Goal: Find specific page/section: Find specific page/section

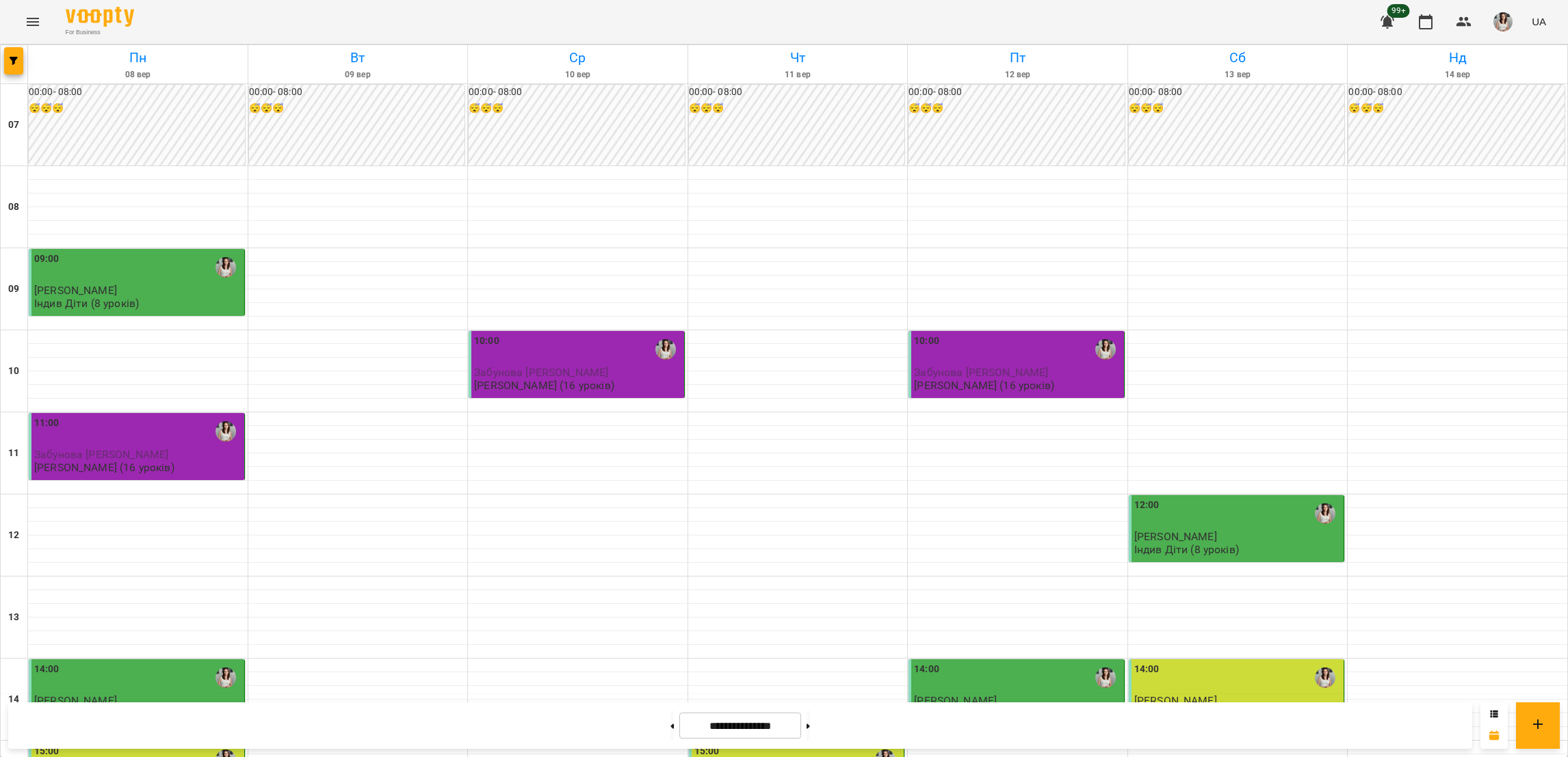
scroll to position [410, 0]
click at [670, 726] on button at bounding box center [672, 726] width 4 height 30
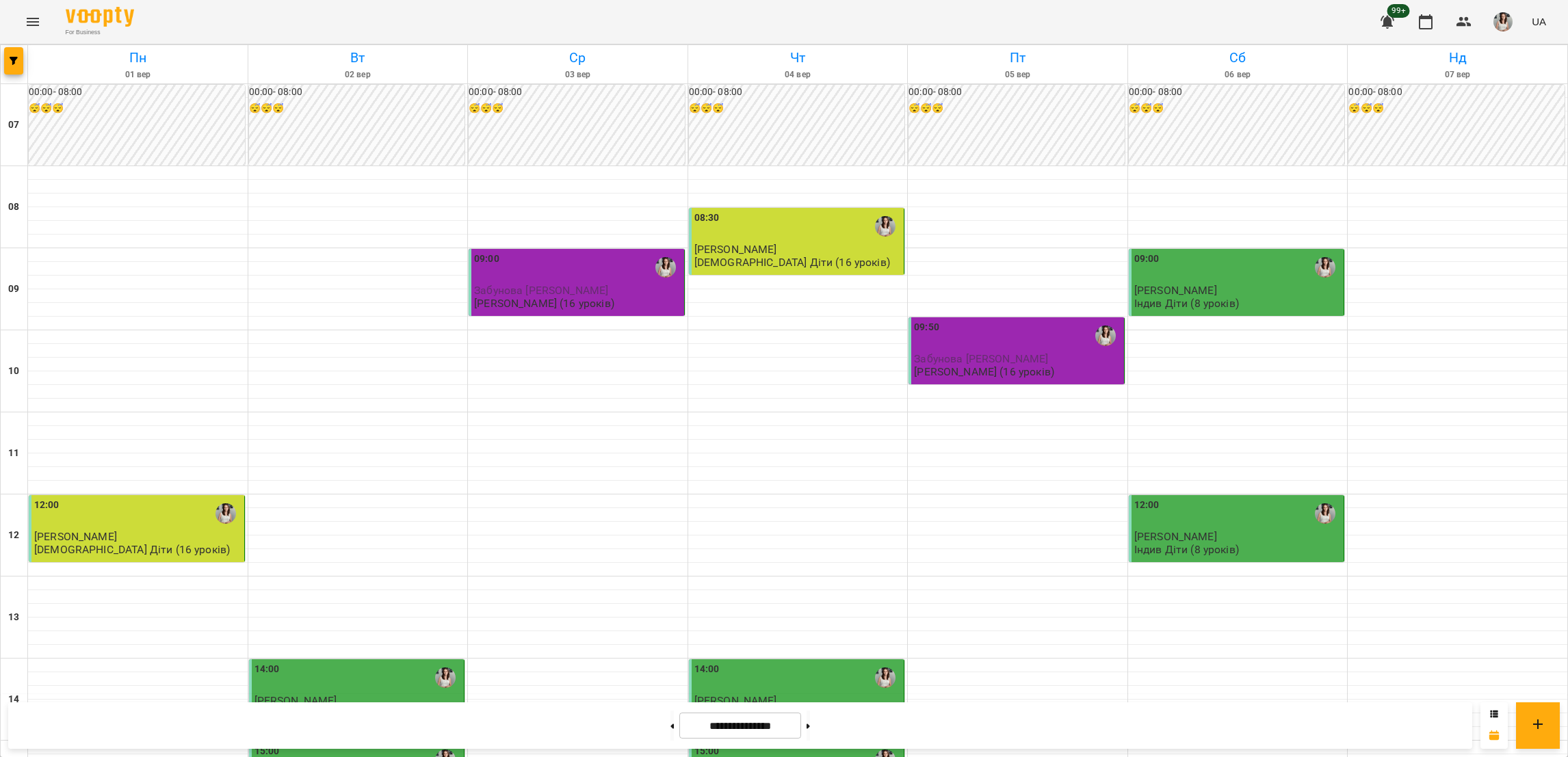
scroll to position [85, 0]
click at [810, 732] on button at bounding box center [808, 726] width 4 height 30
type input "**********"
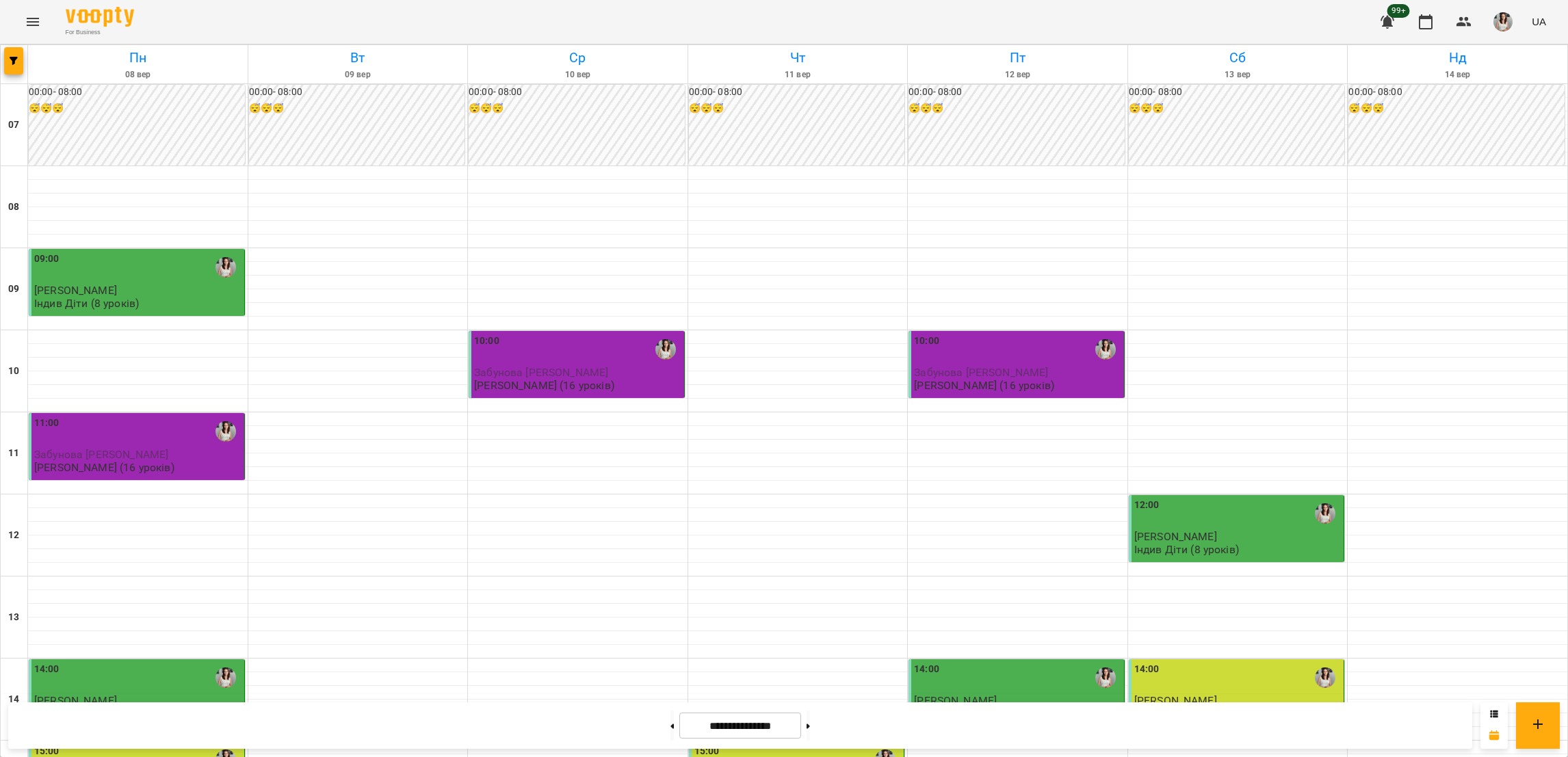
scroll to position [0, 0]
click at [1508, 11] on button "button" at bounding box center [1503, 22] width 36 height 36
click at [1479, 48] on span "[PERSON_NAME]" at bounding box center [1497, 51] width 88 height 16
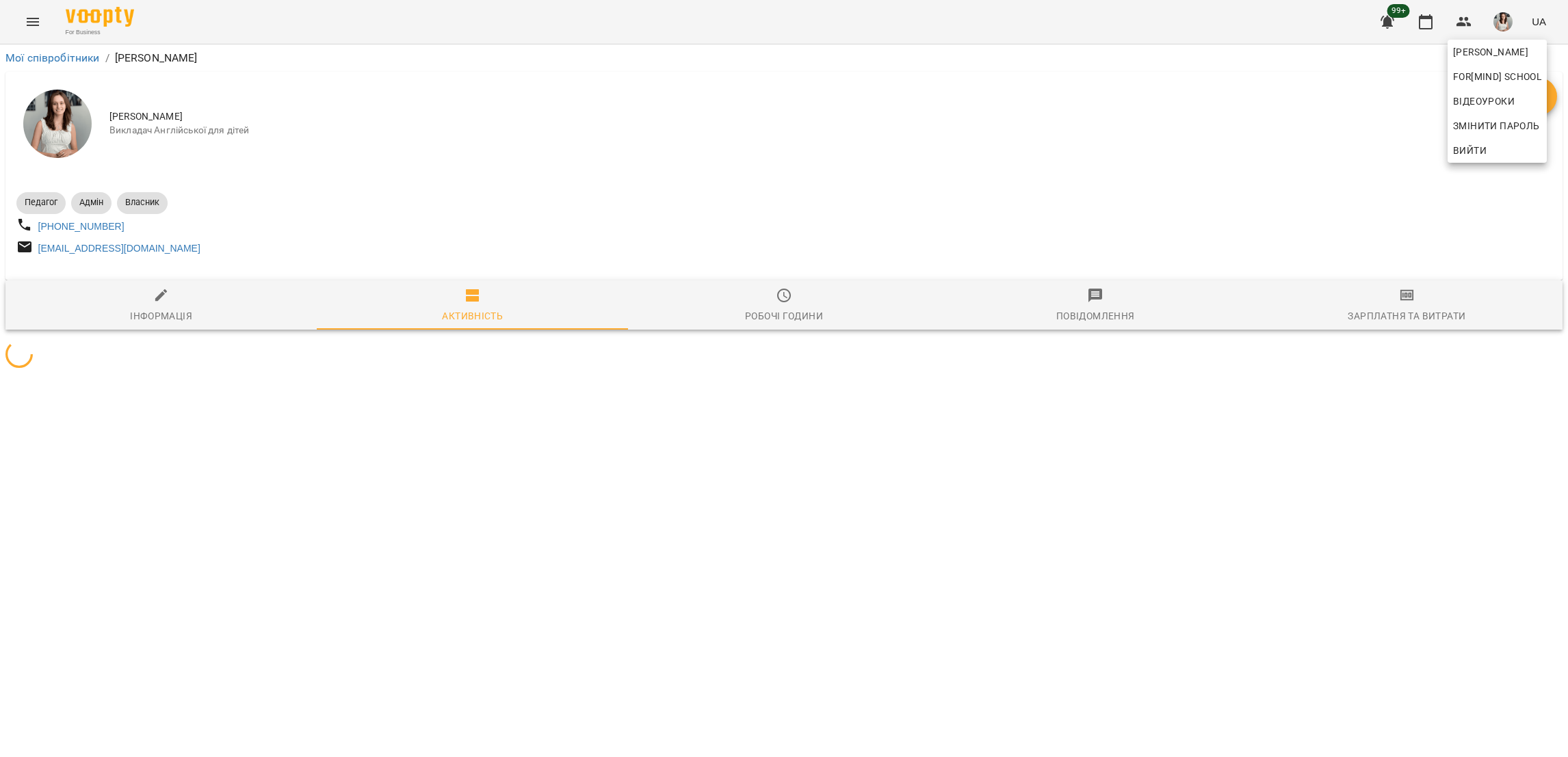
click at [493, 222] on div at bounding box center [784, 378] width 1568 height 757
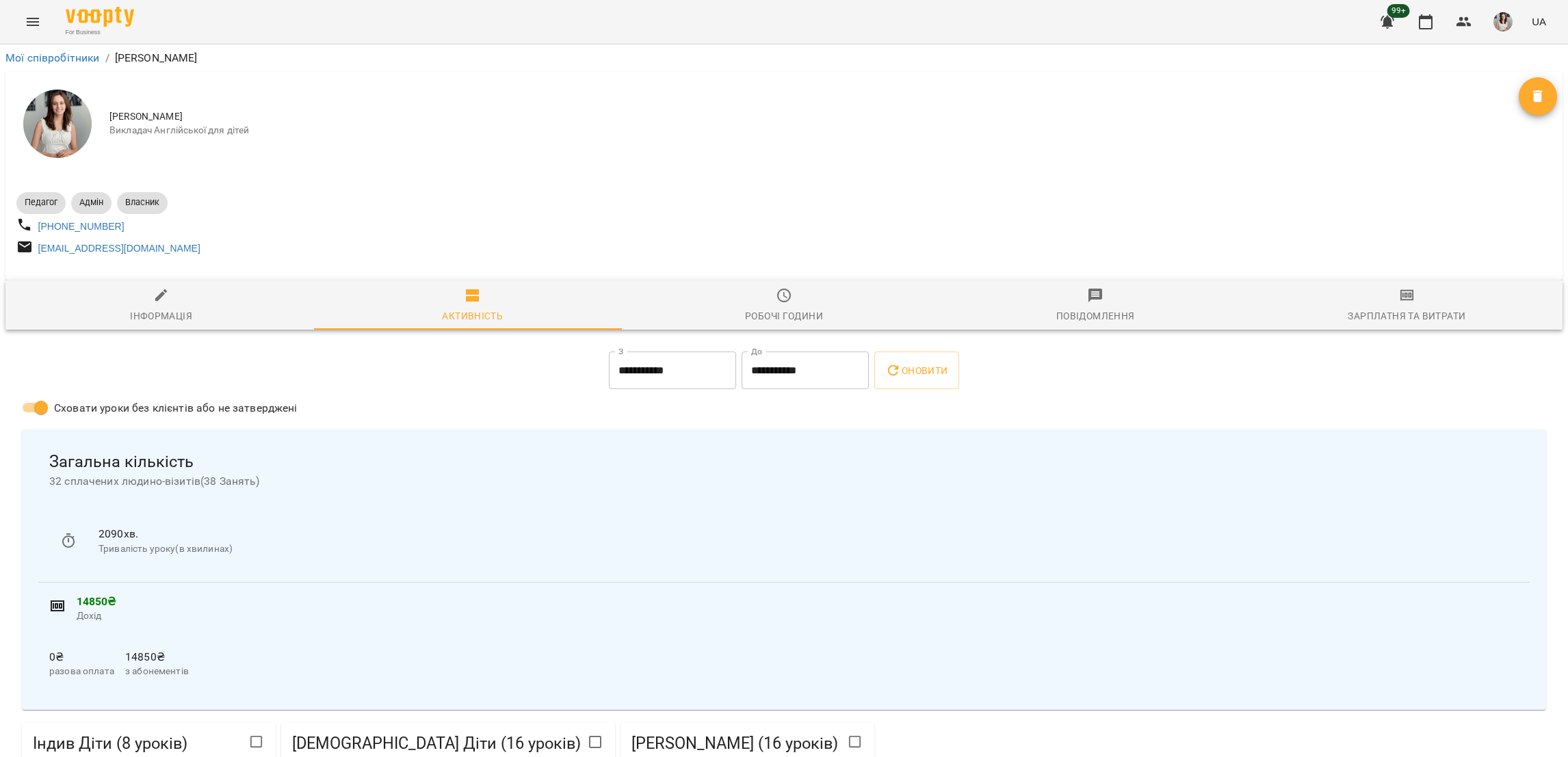
click at [32, 22] on icon "Menu" at bounding box center [33, 21] width 16 height 16
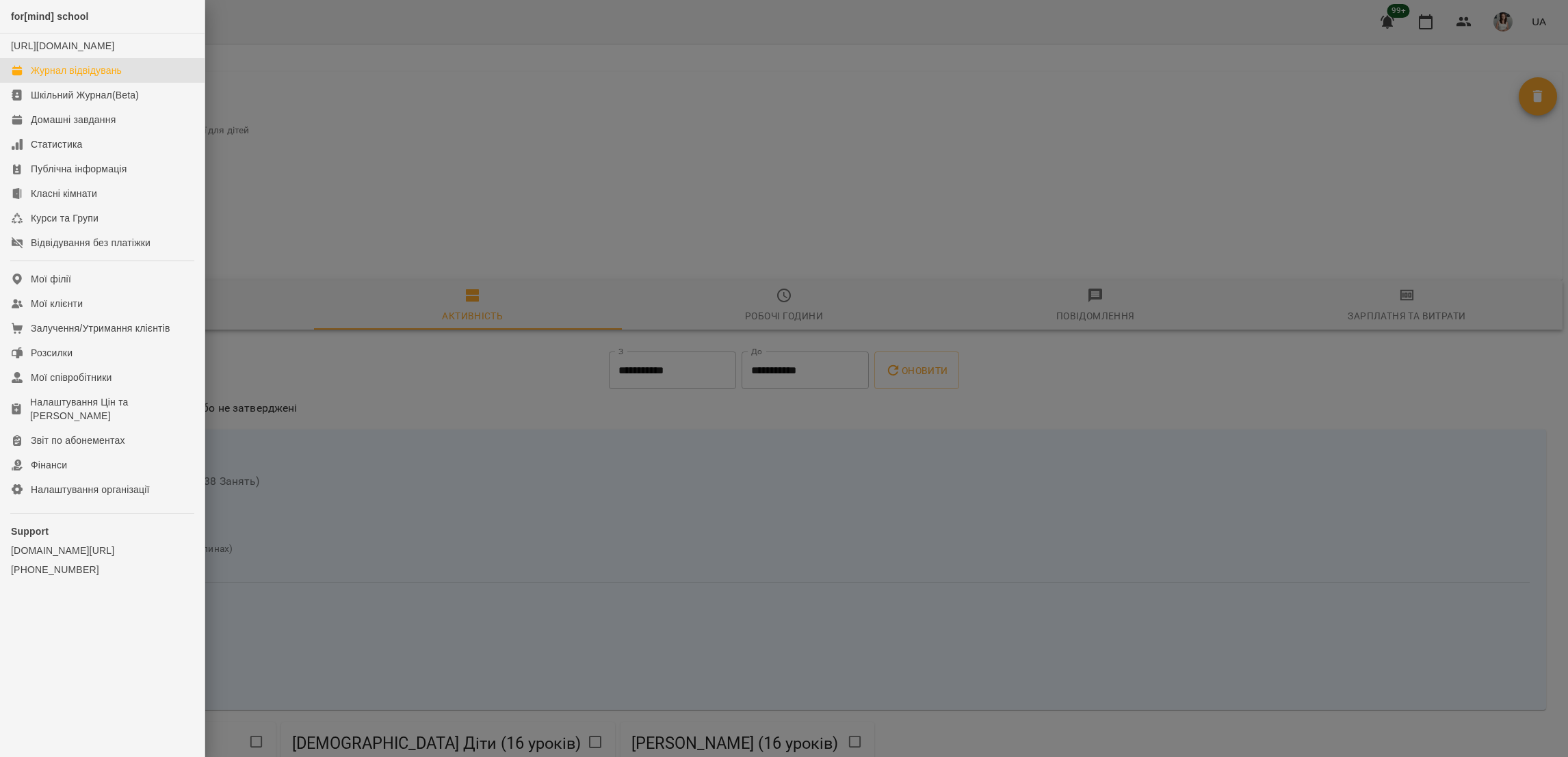
click at [44, 74] on link "Журнал відвідувань" at bounding box center [102, 71] width 204 height 25
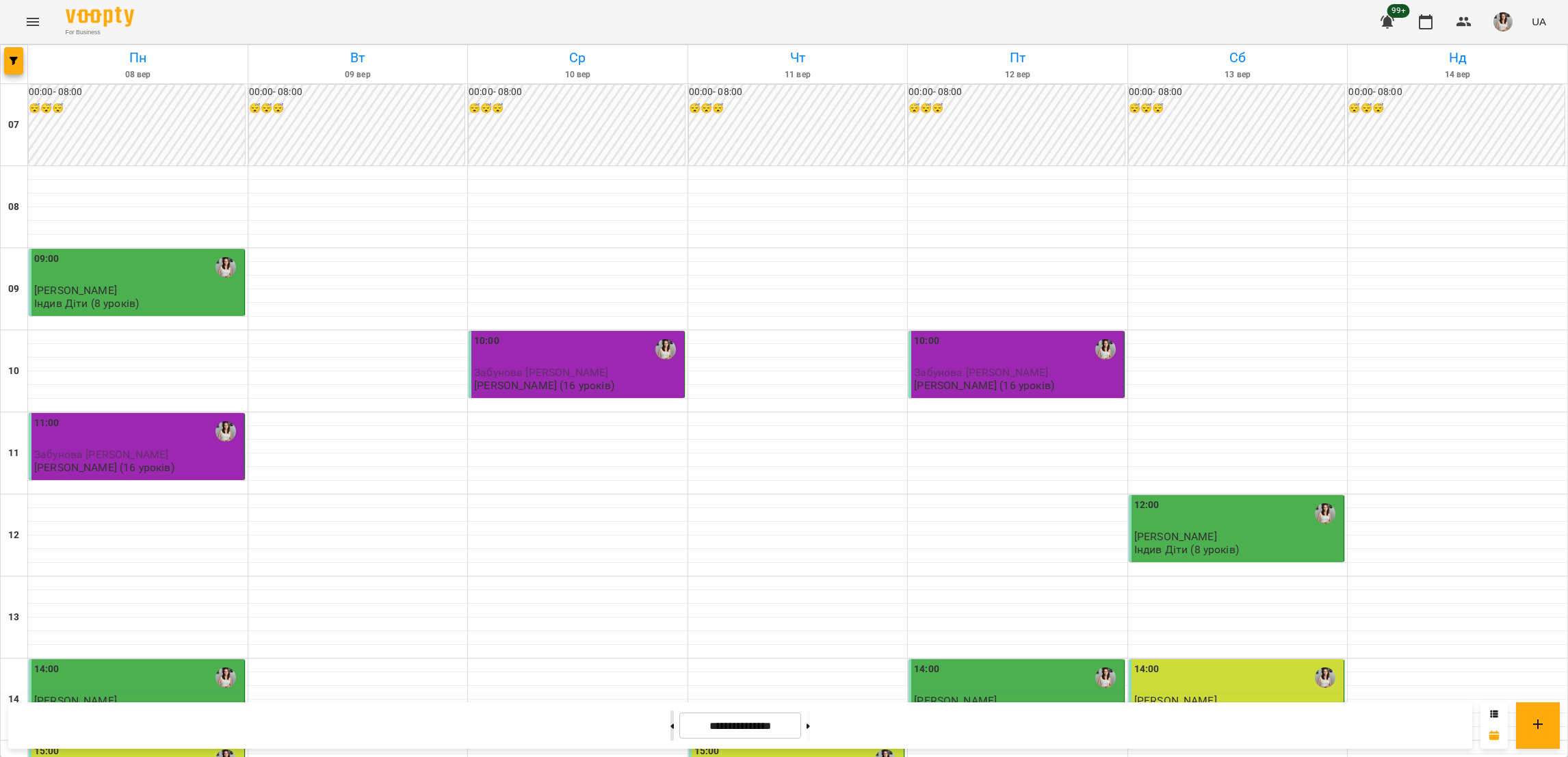
click at [670, 721] on button at bounding box center [672, 726] width 4 height 30
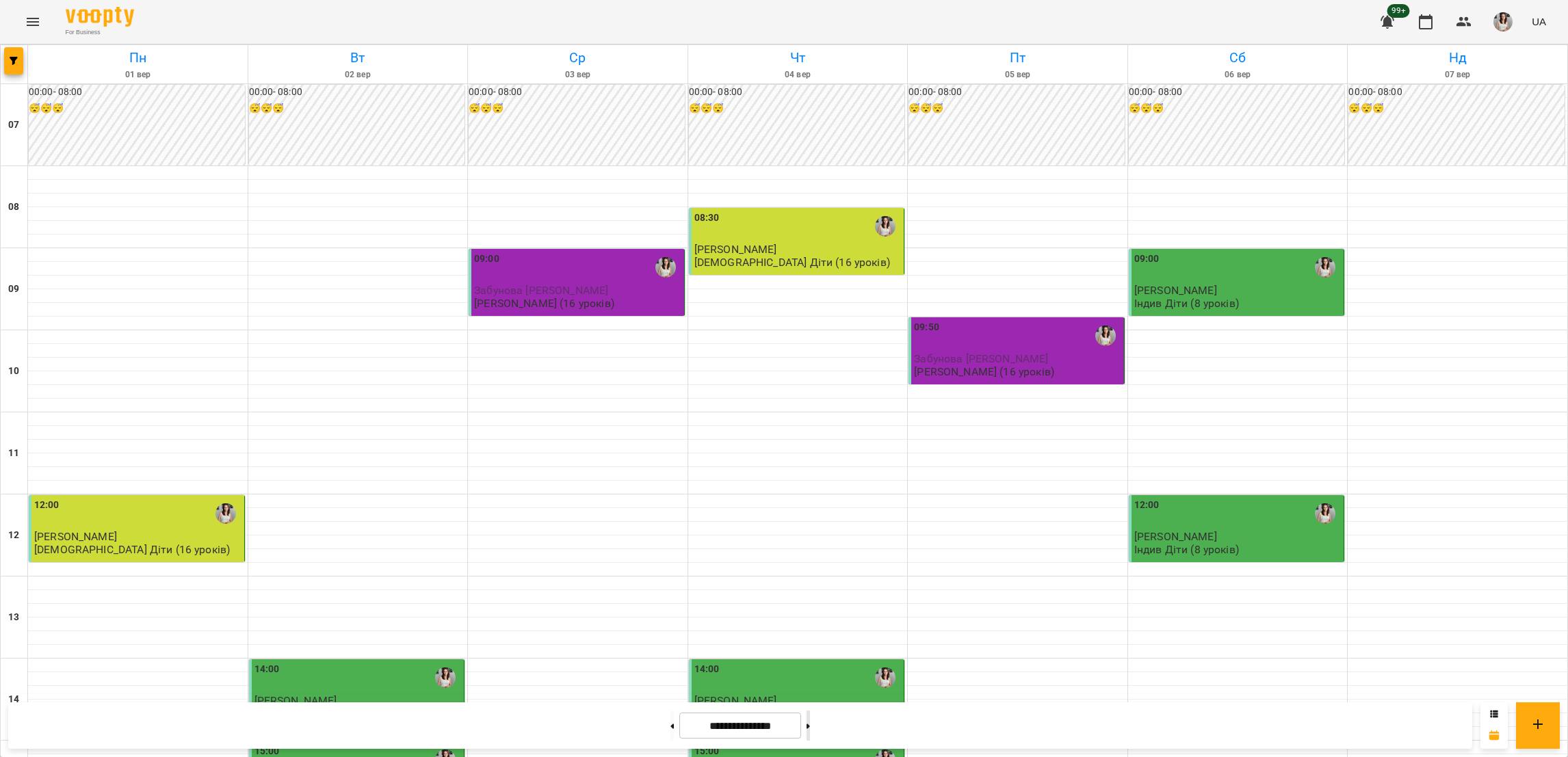
click at [810, 731] on button at bounding box center [808, 726] width 4 height 30
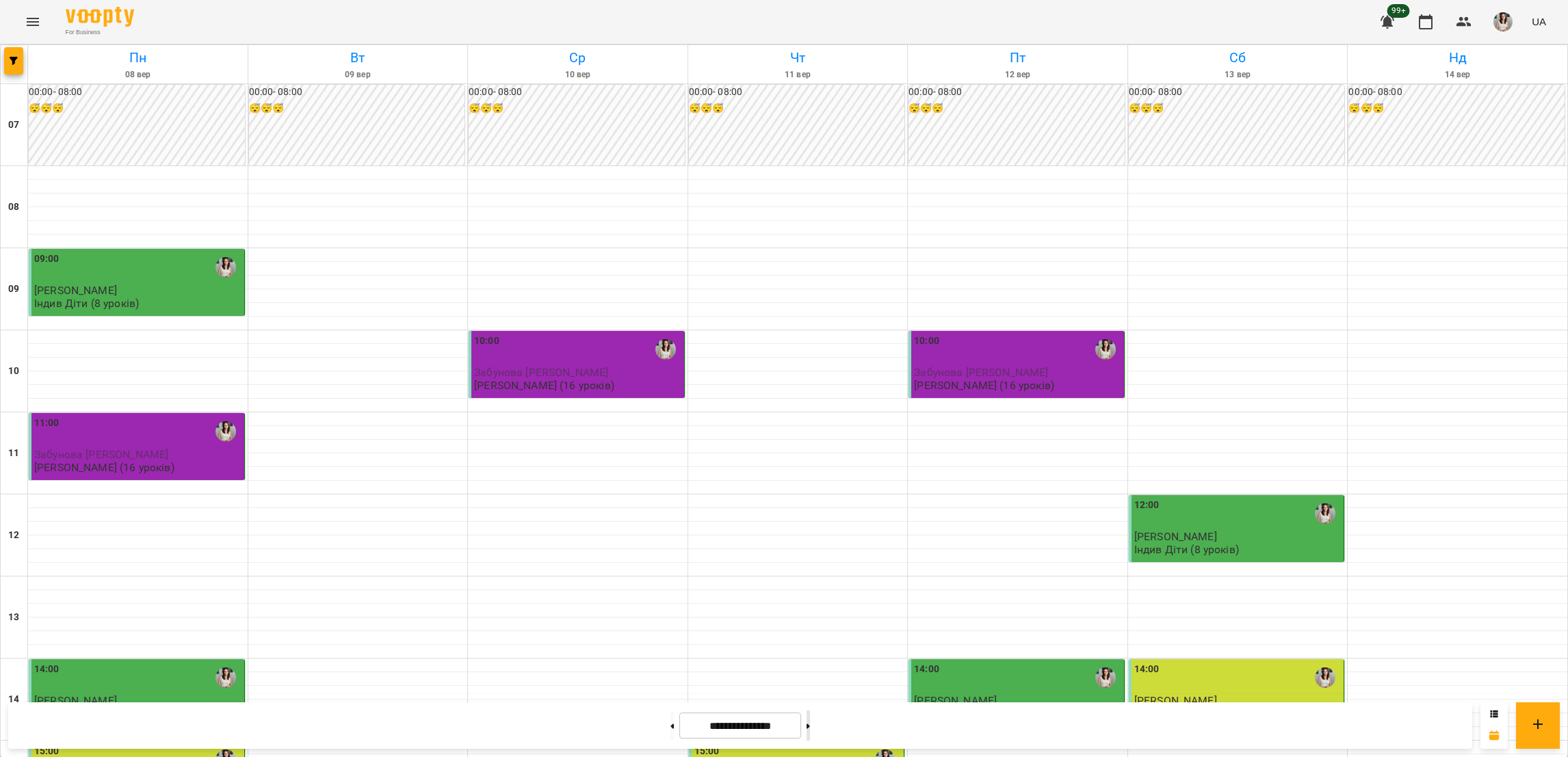
click at [810, 731] on button at bounding box center [808, 726] width 4 height 30
type input "**********"
